Goal: Communication & Community: Answer question/provide support

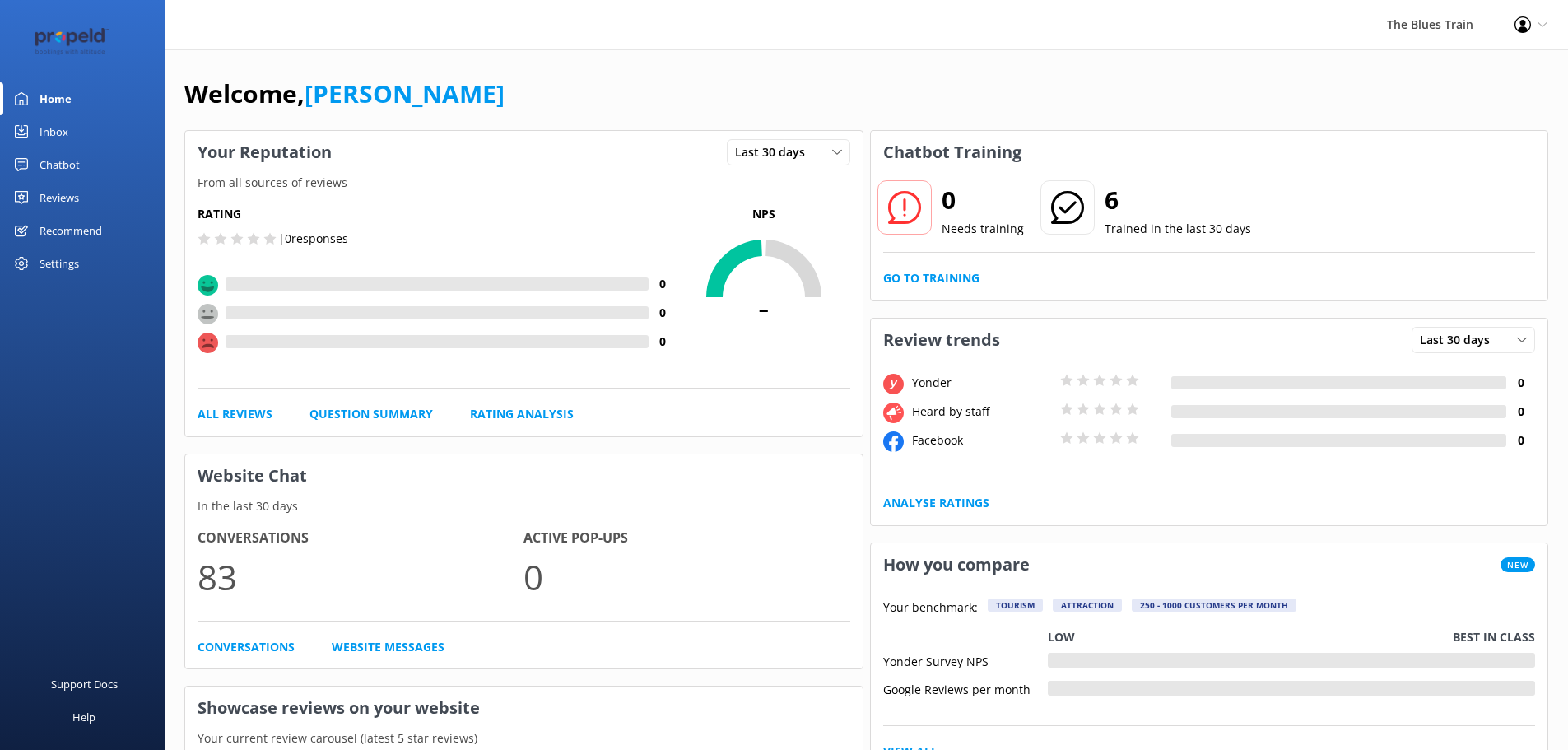
click at [48, 121] on div "Inbox" at bounding box center [53, 131] width 29 height 32
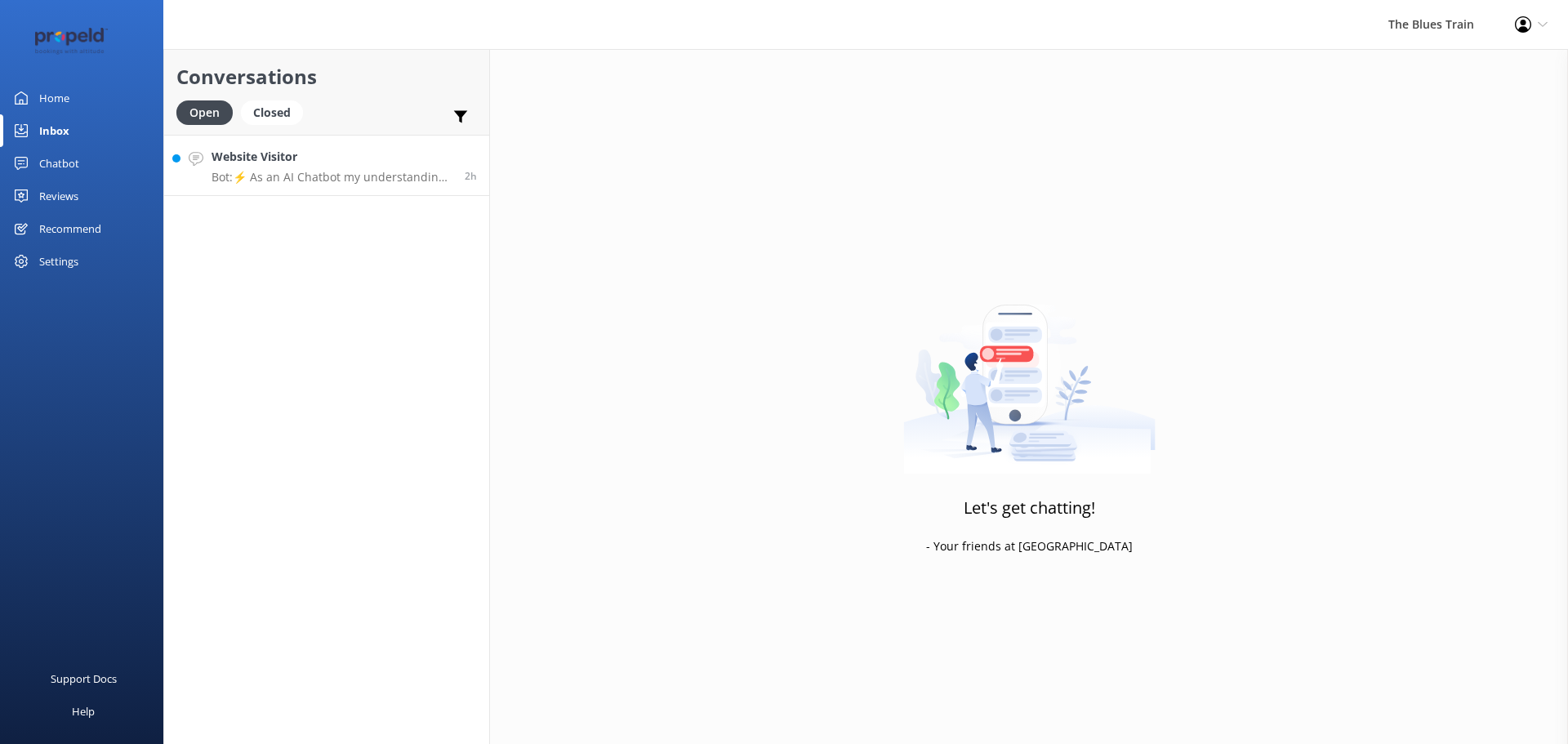
click at [340, 165] on h4 "Website Visitor" at bounding box center [332, 156] width 241 height 18
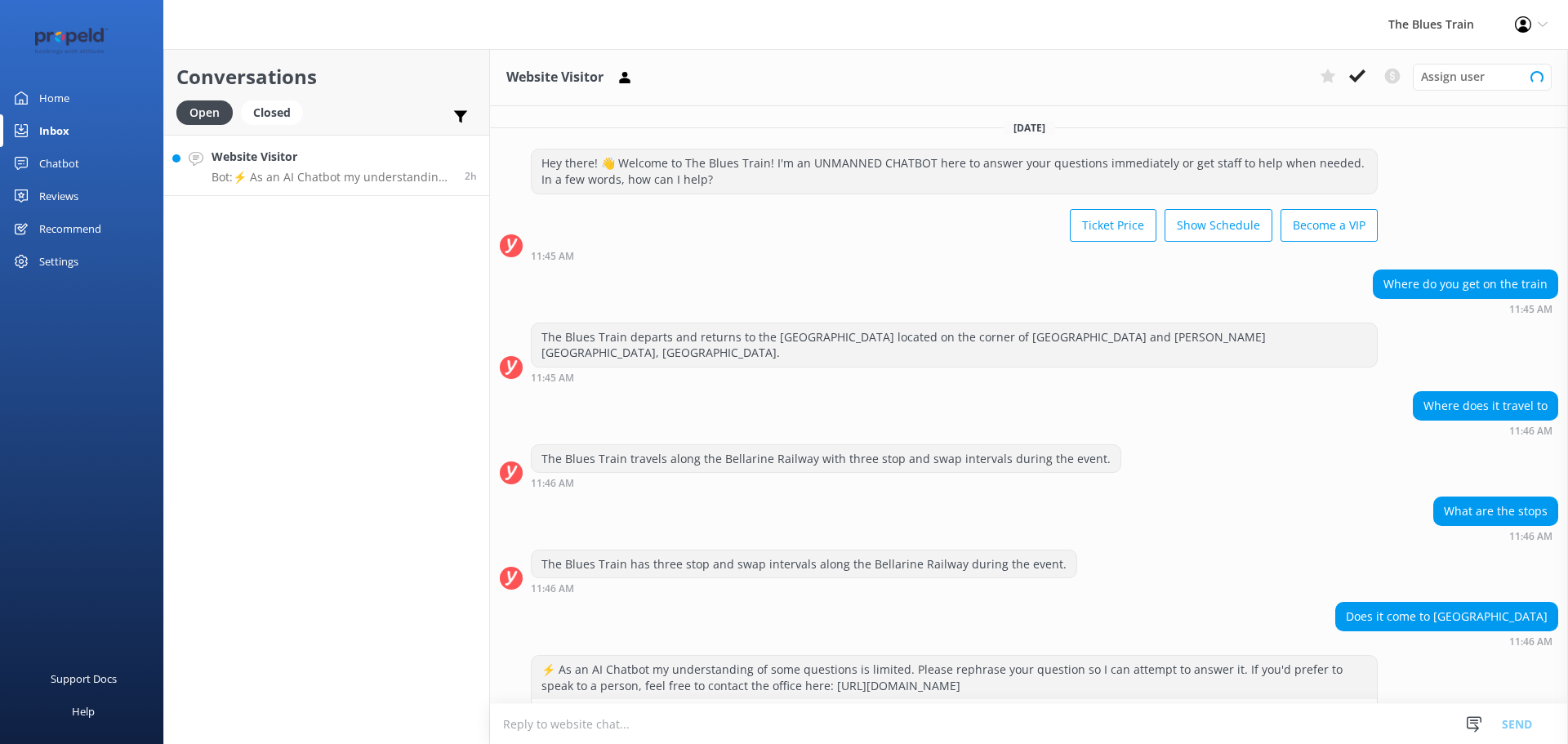
scroll to position [37, 0]
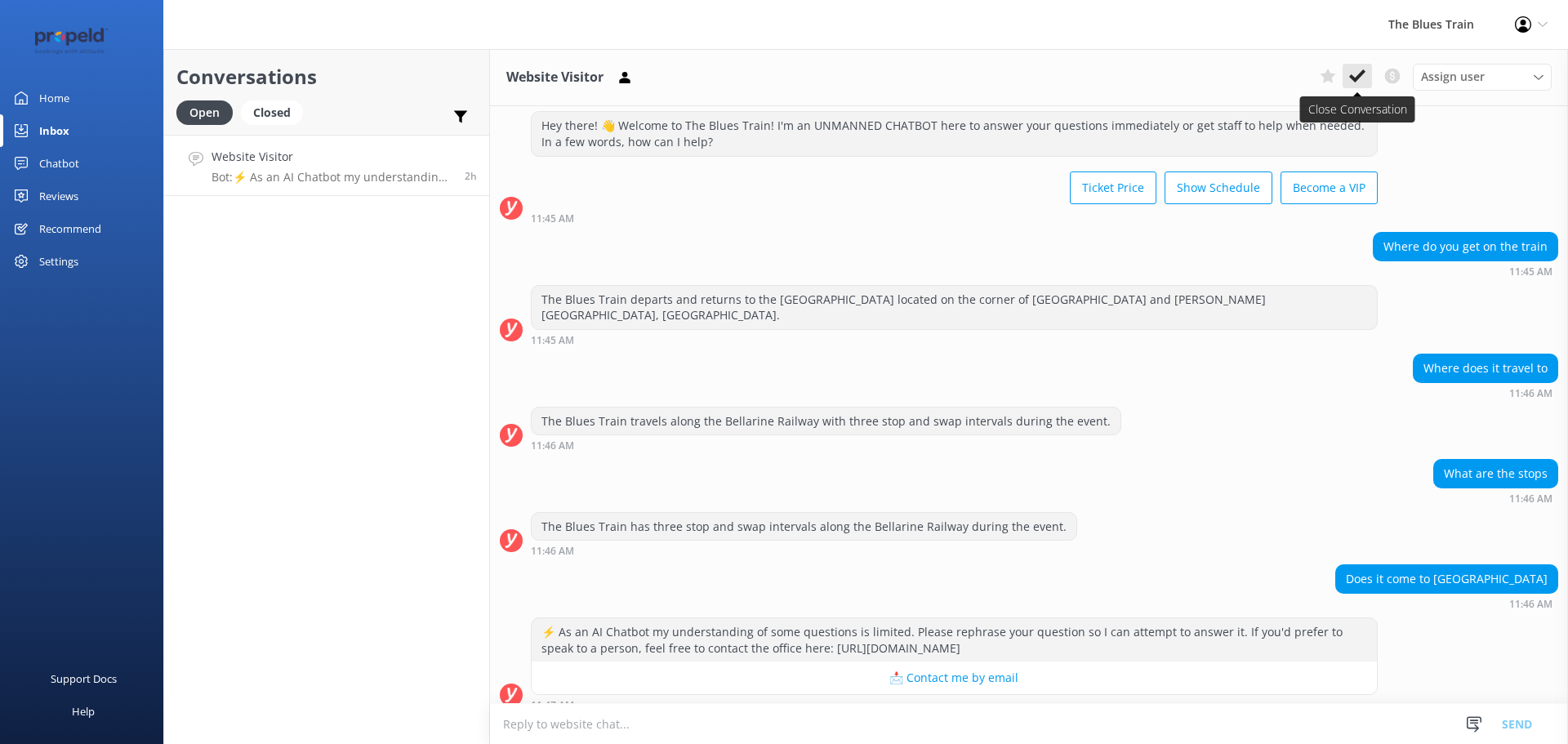
click at [1358, 72] on icon at bounding box center [1357, 75] width 17 height 17
